Goal: Transaction & Acquisition: Obtain resource

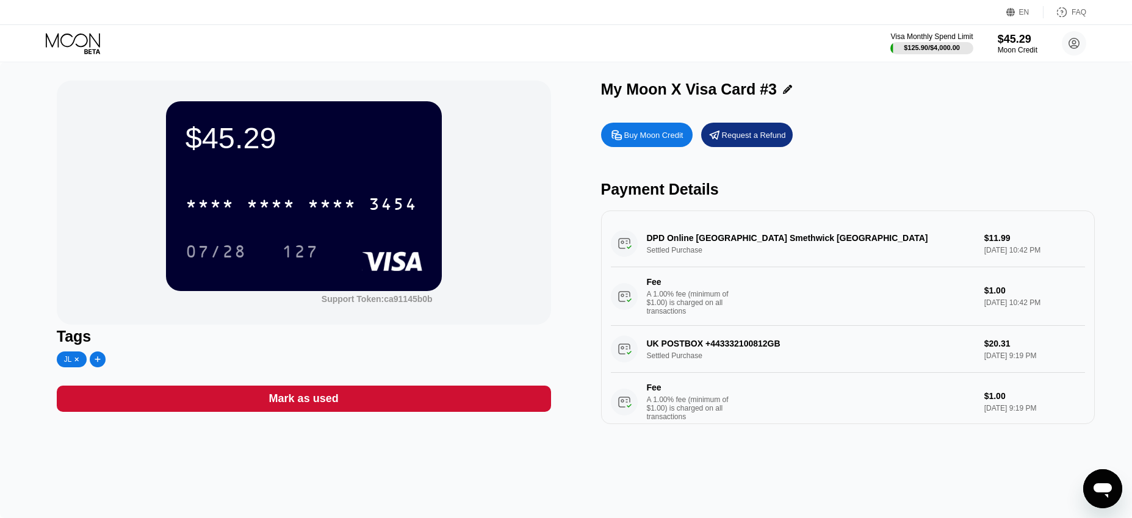
click at [93, 37] on icon at bounding box center [74, 43] width 57 height 21
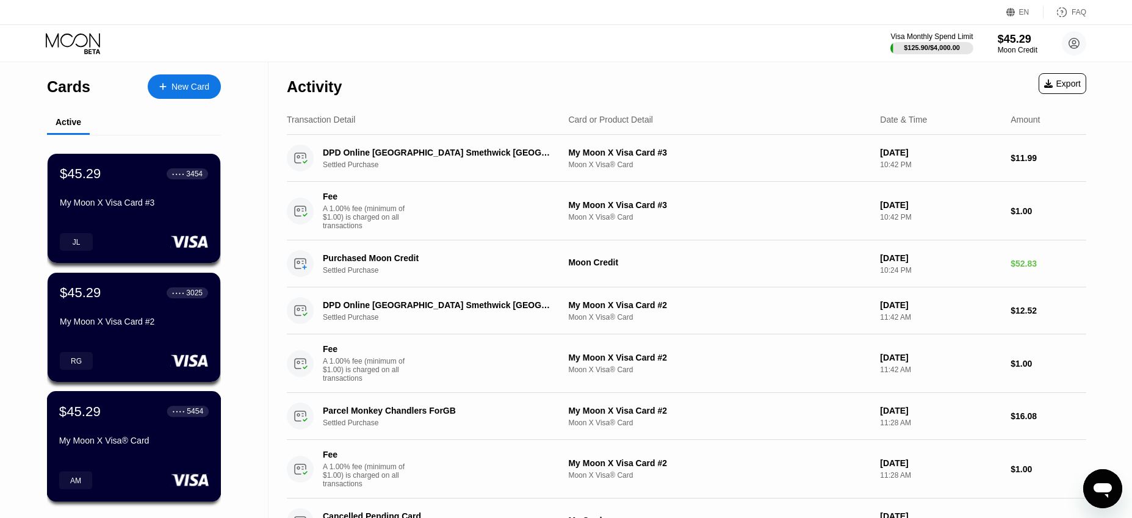
click at [128, 438] on div "$45.29 ● ● ● ● 5454 My Moon X Visa® Card" at bounding box center [134, 426] width 150 height 47
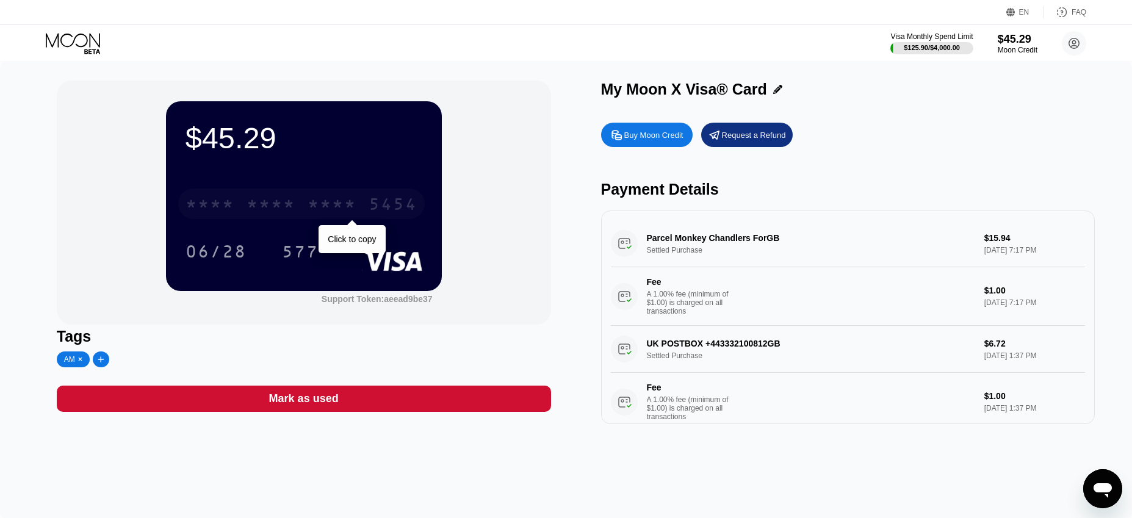
click at [375, 209] on div "5454" at bounding box center [393, 206] width 49 height 20
click at [95, 34] on icon at bounding box center [74, 43] width 57 height 21
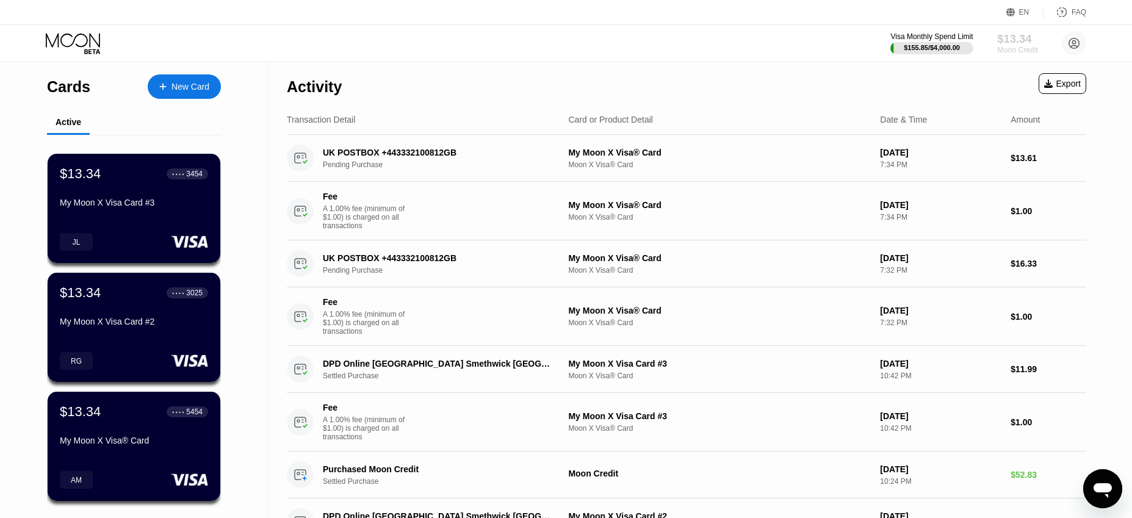
click at [1000, 51] on div "Moon Credit" at bounding box center [1017, 50] width 41 height 9
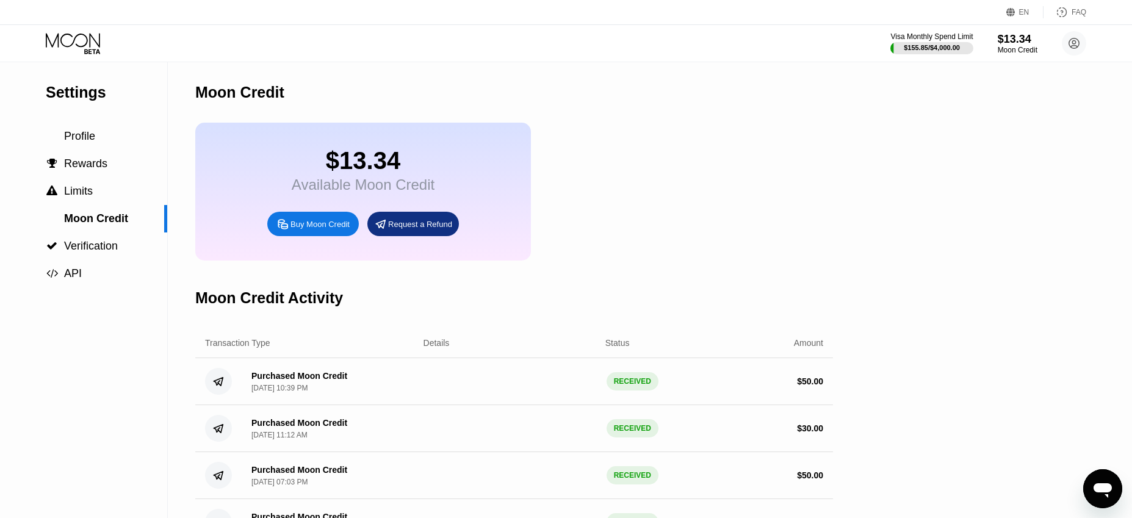
click at [333, 236] on div "Buy Moon Credit" at bounding box center [313, 224] width 92 height 24
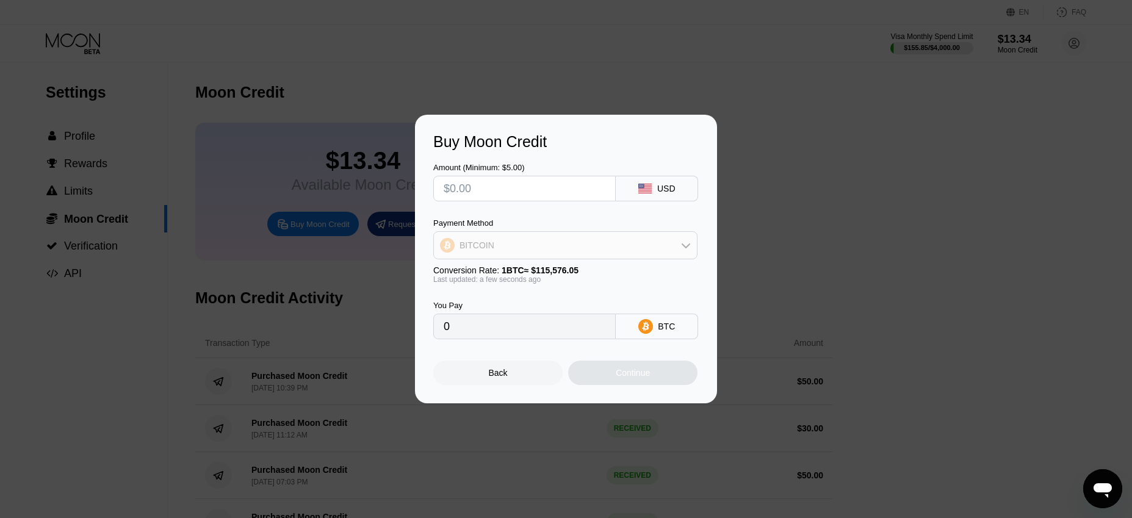
click at [657, 245] on div "BITCOIN" at bounding box center [565, 245] width 263 height 24
click at [501, 306] on span "USDT on TRON" at bounding box center [494, 306] width 62 height 10
type input "0.00"
click at [470, 195] on input "text" at bounding box center [525, 188] width 162 height 24
type input "$5"
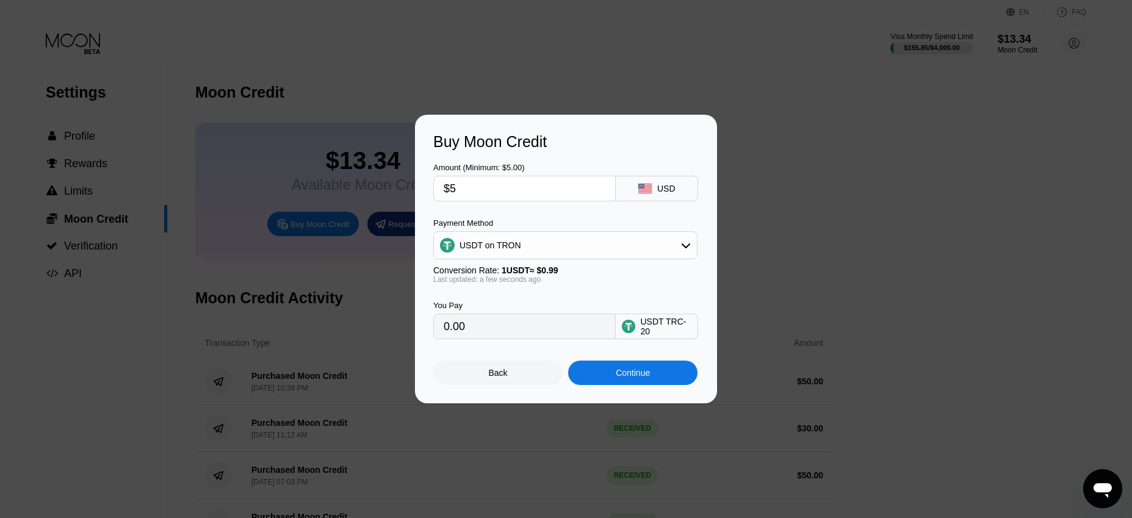
type input "5.05"
type input "$50"
type input "50.51"
type input "$50"
click at [632, 377] on div "Continue" at bounding box center [633, 373] width 34 height 10
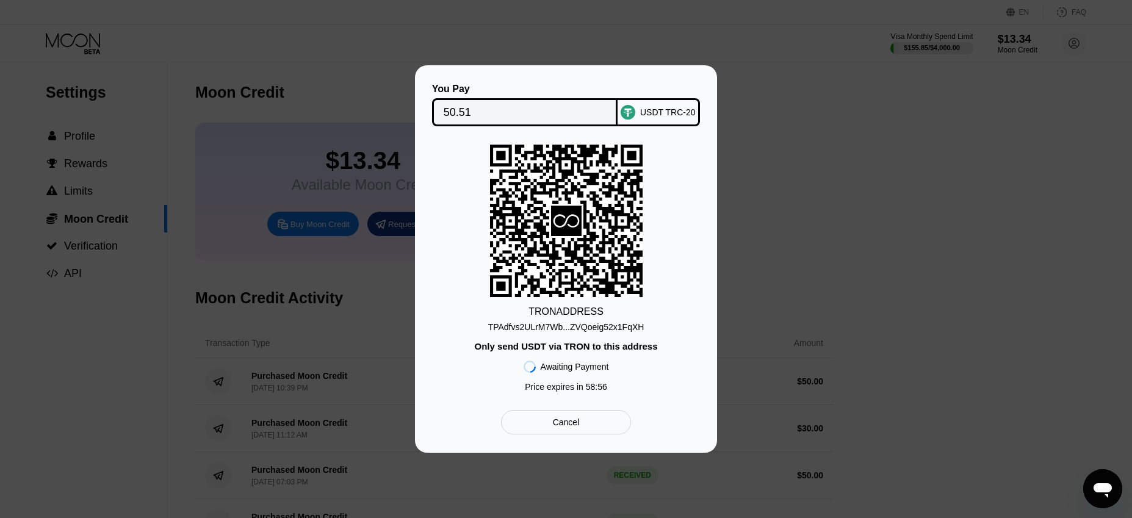
click at [457, 223] on div "TRON ADDRESS TPAdfvs2ULrM7Wb...ZVQoeig52x1FqXH Only send USDT via TRON to this …" at bounding box center [566, 271] width 266 height 253
click at [518, 328] on div "TPAdfvs2ULrM7Wb...ZVQoeig52x1FqXH" at bounding box center [566, 327] width 156 height 10
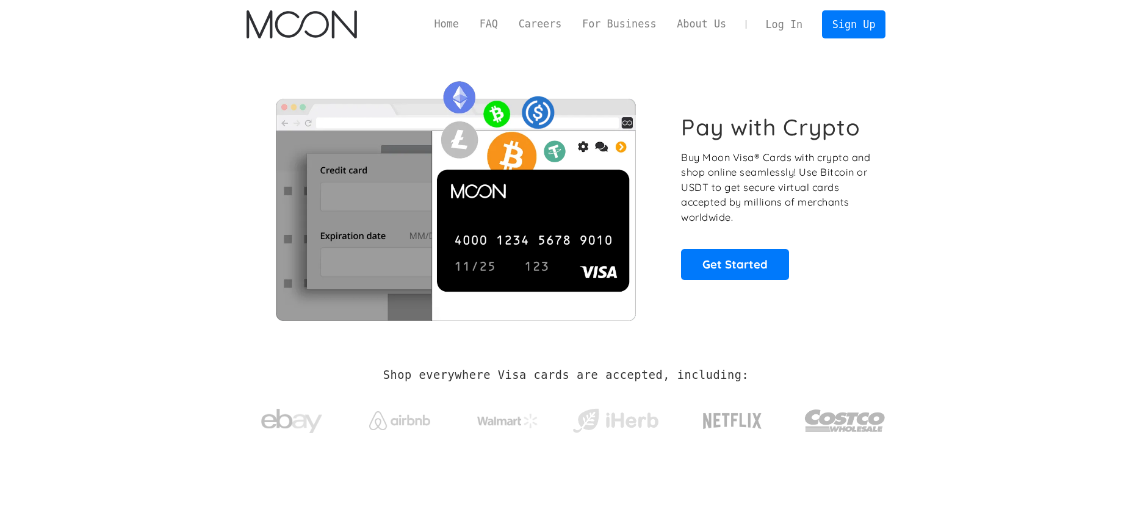
click at [788, 25] on link "Log In" at bounding box center [784, 24] width 57 height 27
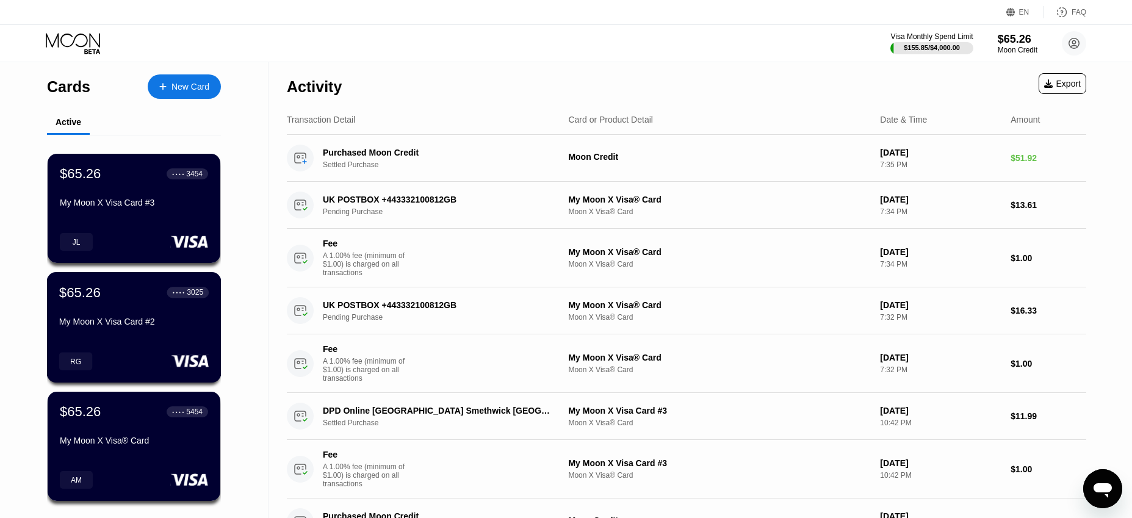
click at [113, 344] on div "$65.26 ● ● ● ● 3025 My Moon X Visa Card #2 RG" at bounding box center [134, 327] width 175 height 110
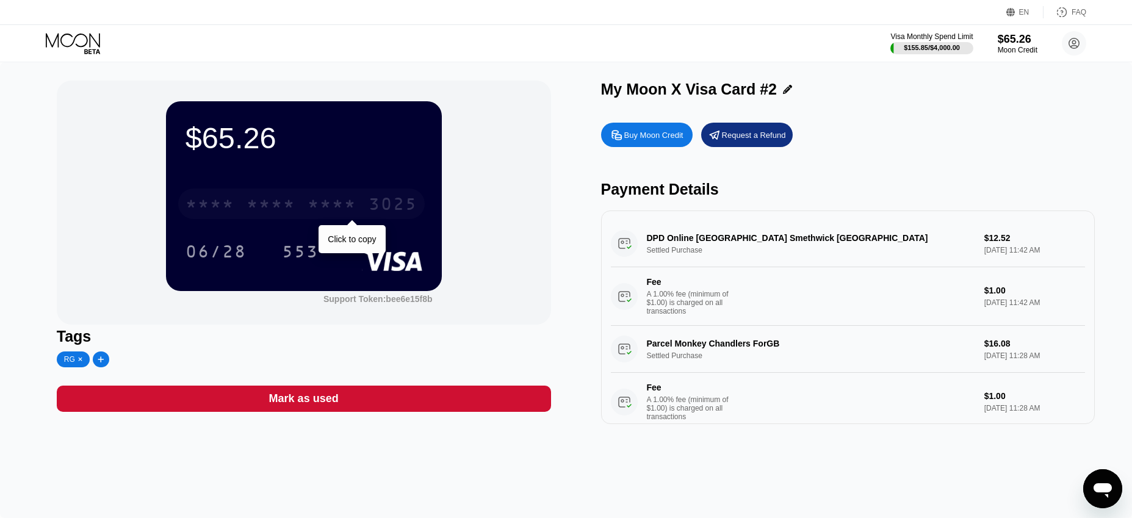
click at [295, 212] on div "* * * *" at bounding box center [271, 206] width 49 height 20
